Goal: Information Seeking & Learning: Learn about a topic

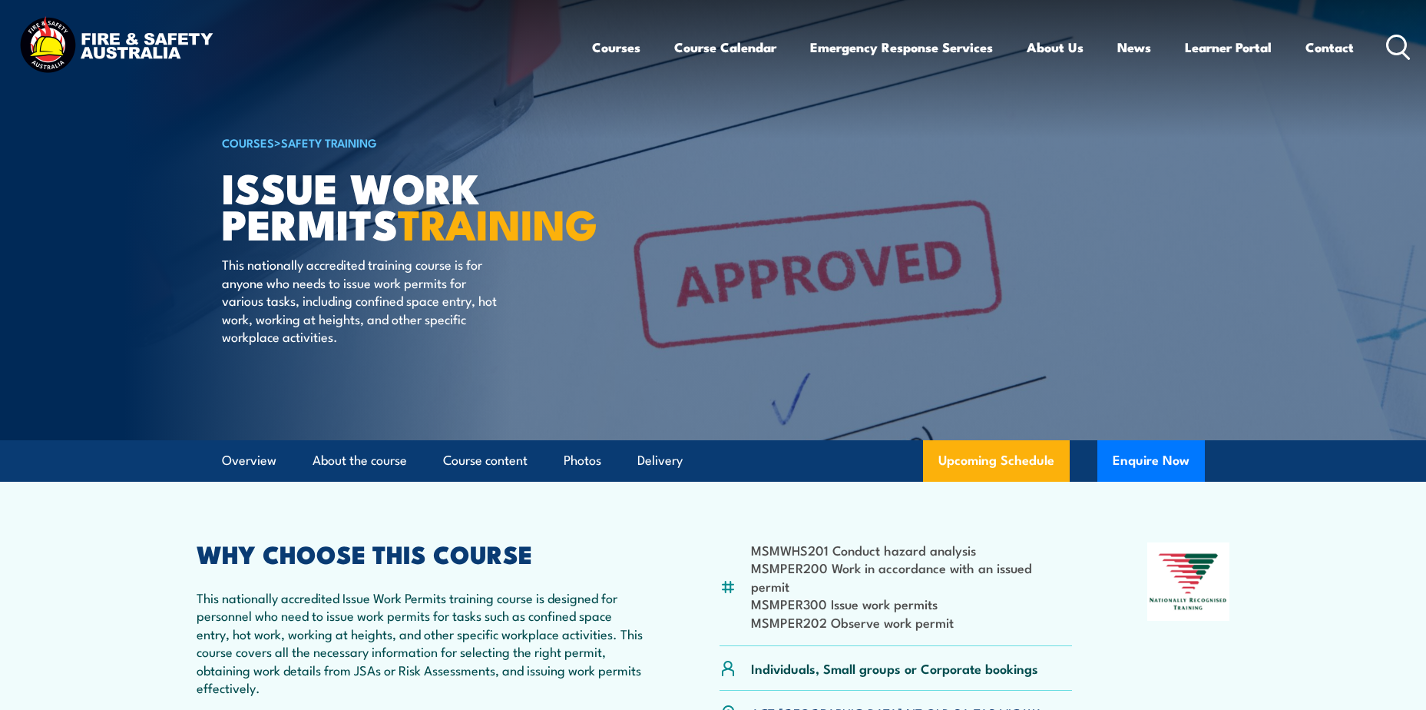
drag, startPoint x: 178, startPoint y: 51, endPoint x: 111, endPoint y: 38, distance: 68.1
click at [111, 38] on img at bounding box center [115, 47] width 201 height 66
drag, startPoint x: 185, startPoint y: 57, endPoint x: 71, endPoint y: 41, distance: 114.8
click at [71, 41] on img at bounding box center [115, 47] width 201 height 66
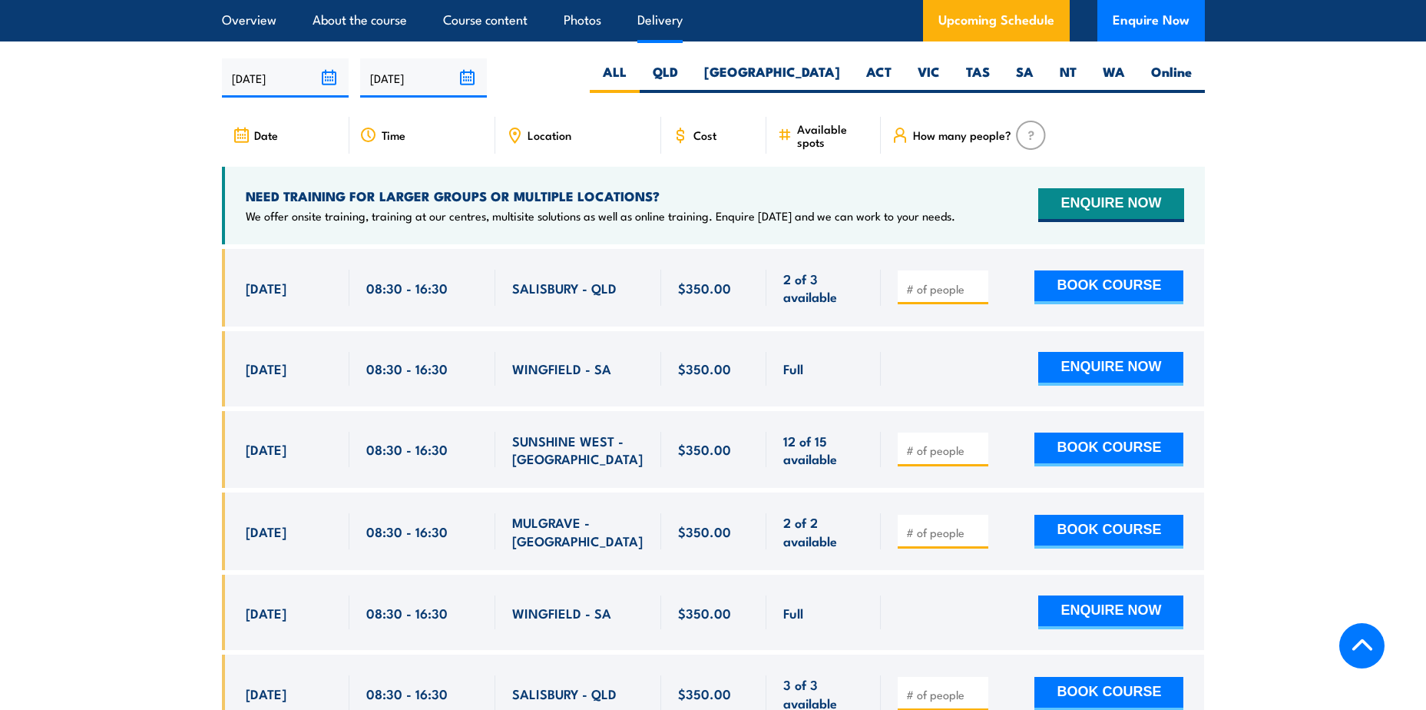
scroll to position [2085, 0]
